Goal: Check status: Check status

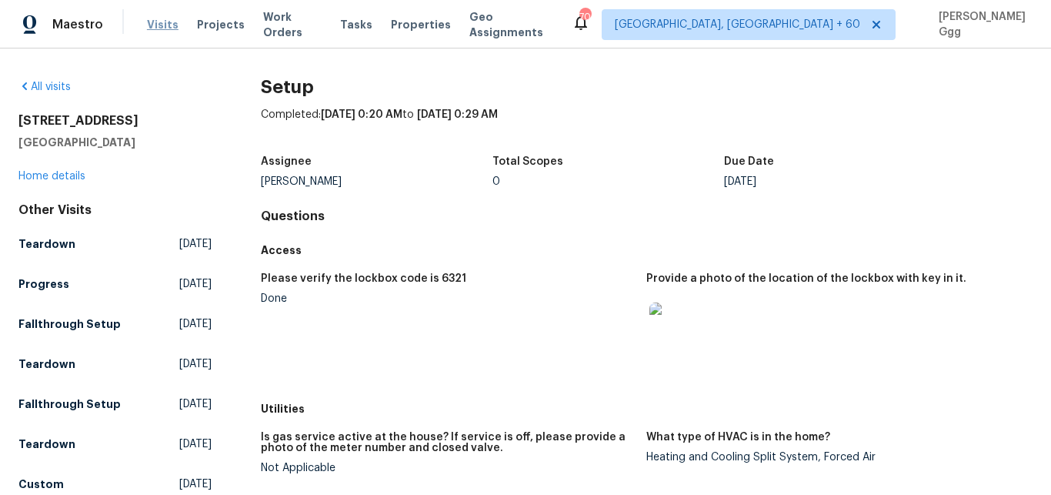
click at [152, 25] on span "Visits" at bounding box center [163, 24] width 32 height 15
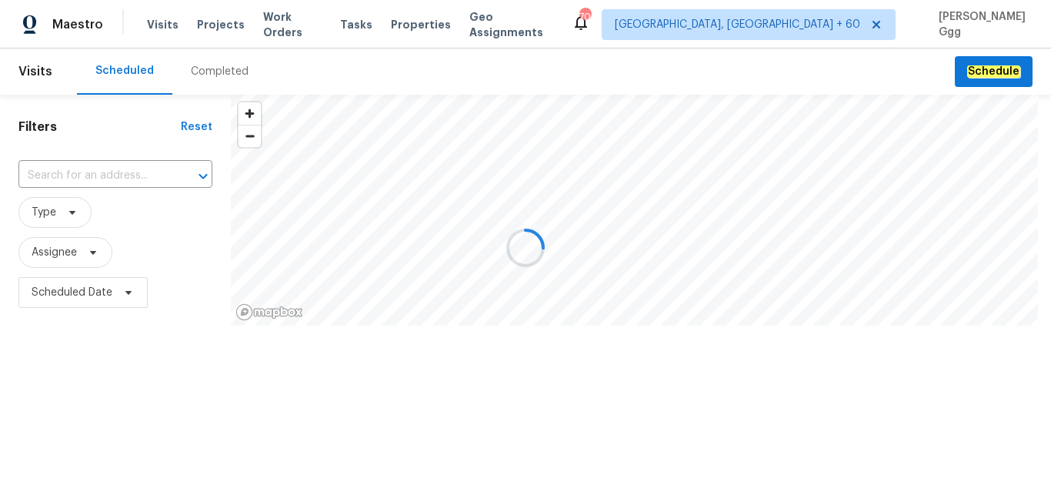
click at [211, 72] on div "Completed" at bounding box center [220, 71] width 58 height 15
click at [67, 173] on div at bounding box center [525, 247] width 1051 height 495
click at [62, 171] on div at bounding box center [525, 247] width 1051 height 495
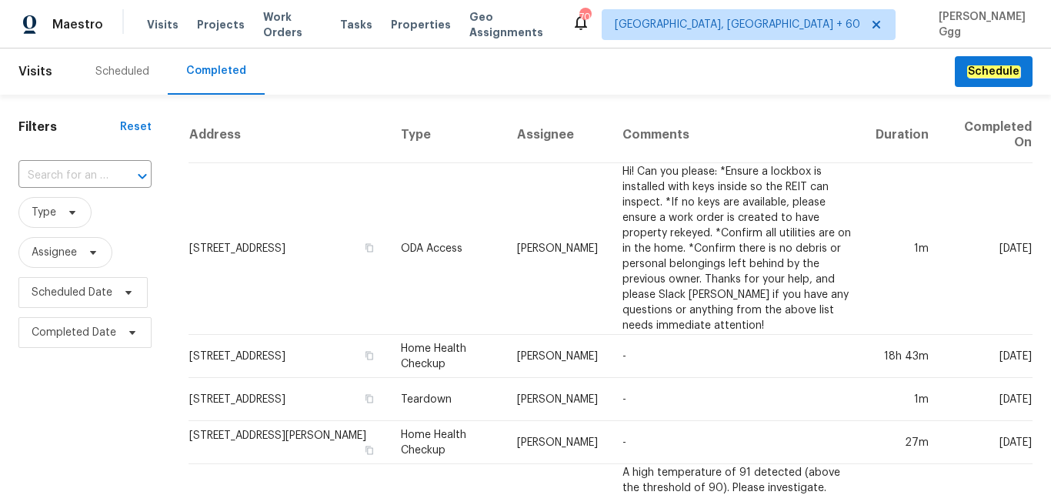
click at [62, 171] on input "text" at bounding box center [63, 176] width 90 height 24
paste input "[STREET_ADDRESS][PERSON_NAME]"
type input "[STREET_ADDRESS][PERSON_NAME]"
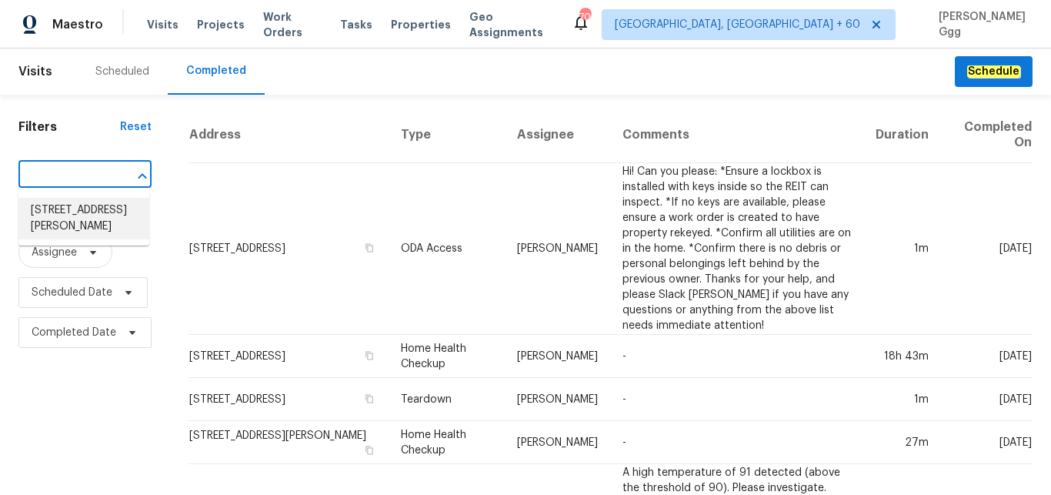
click at [84, 215] on li "[STREET_ADDRESS][PERSON_NAME]" at bounding box center [83, 219] width 131 height 42
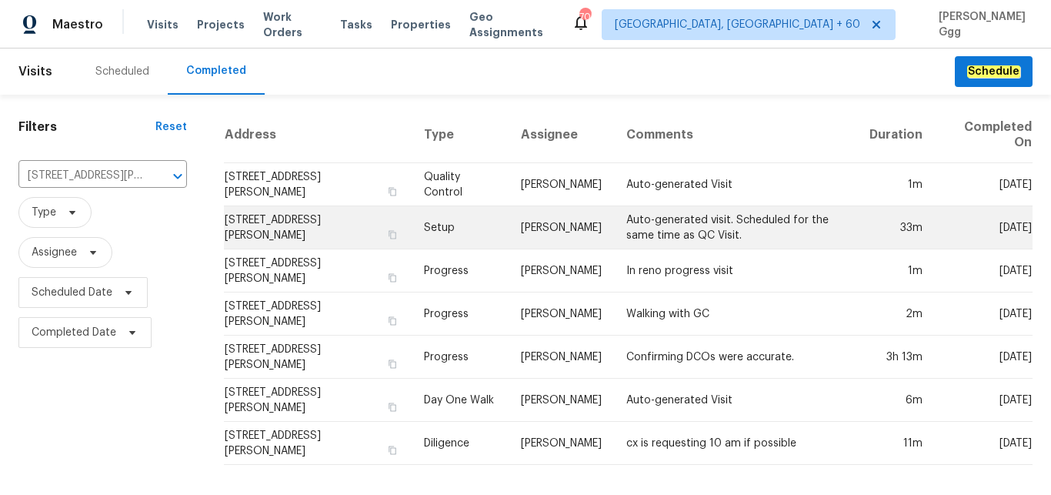
click at [438, 227] on td "Setup" at bounding box center [460, 227] width 97 height 43
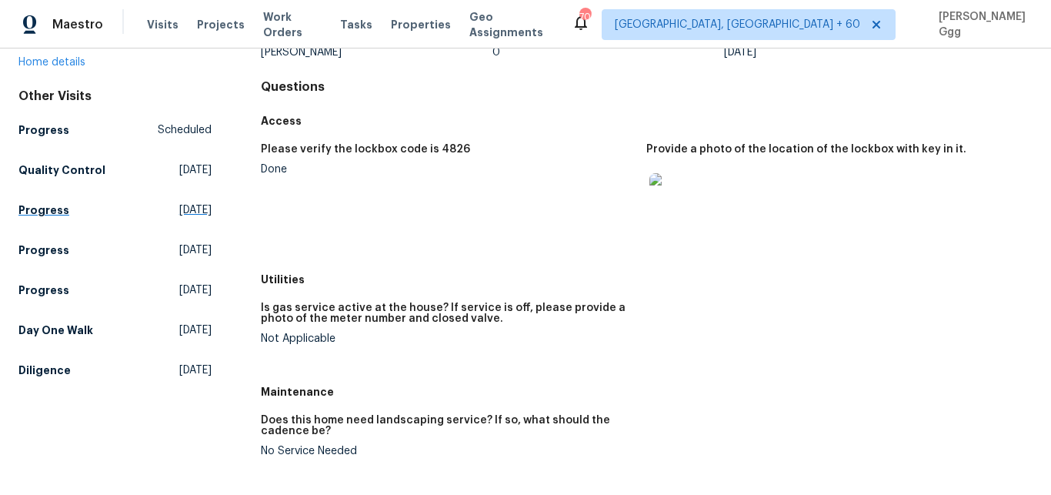
scroll to position [194, 0]
